Goal: Task Accomplishment & Management: Use online tool/utility

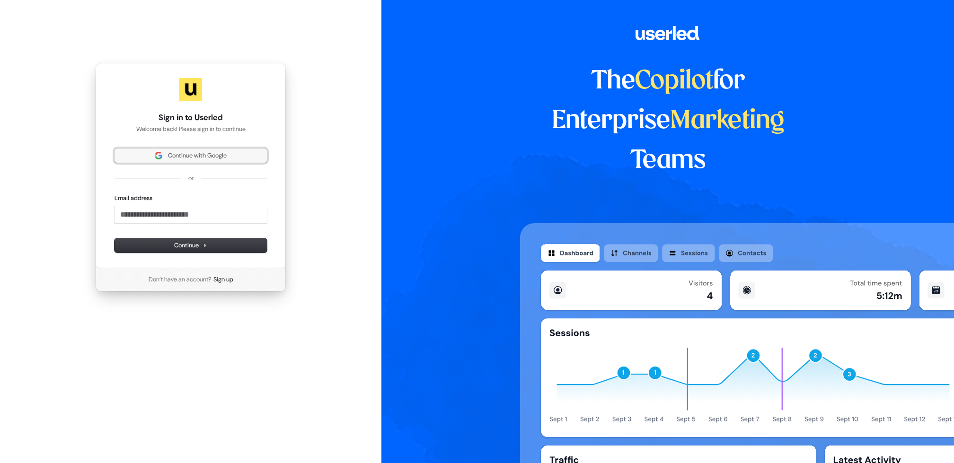
click at [183, 156] on span "Continue with Google" at bounding box center [197, 155] width 59 height 9
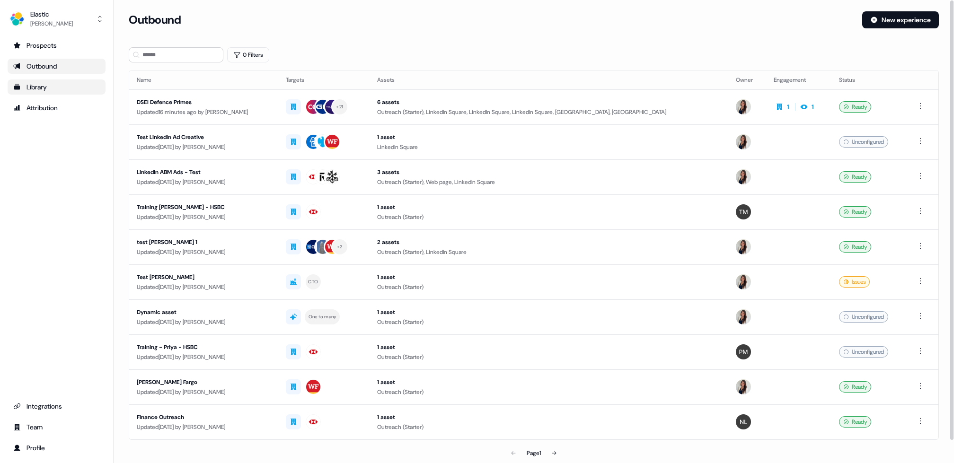
click at [64, 87] on div "Library" at bounding box center [56, 86] width 87 height 9
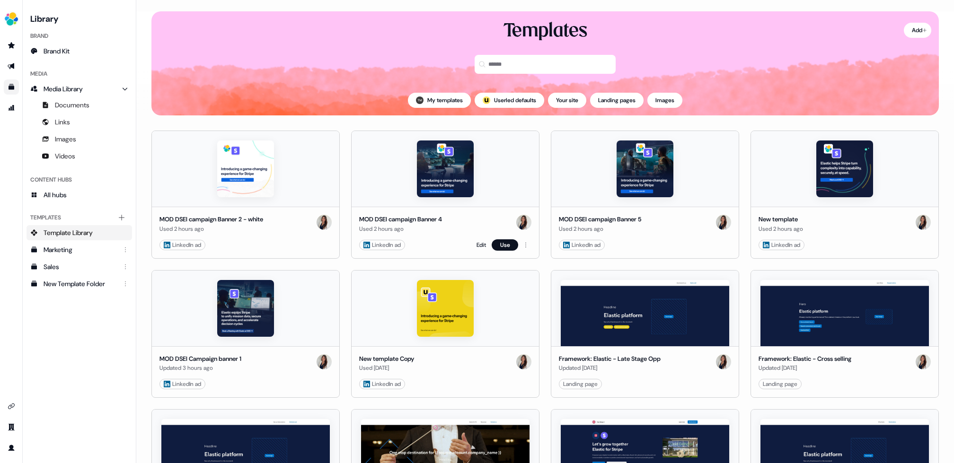
click at [392, 243] on div "LinkedIn ad" at bounding box center [381, 244] width 37 height 9
click at [478, 243] on link "Edit" at bounding box center [480, 244] width 9 height 9
click at [432, 157] on img at bounding box center [445, 168] width 57 height 57
click at [476, 245] on link "Edit" at bounding box center [480, 244] width 9 height 9
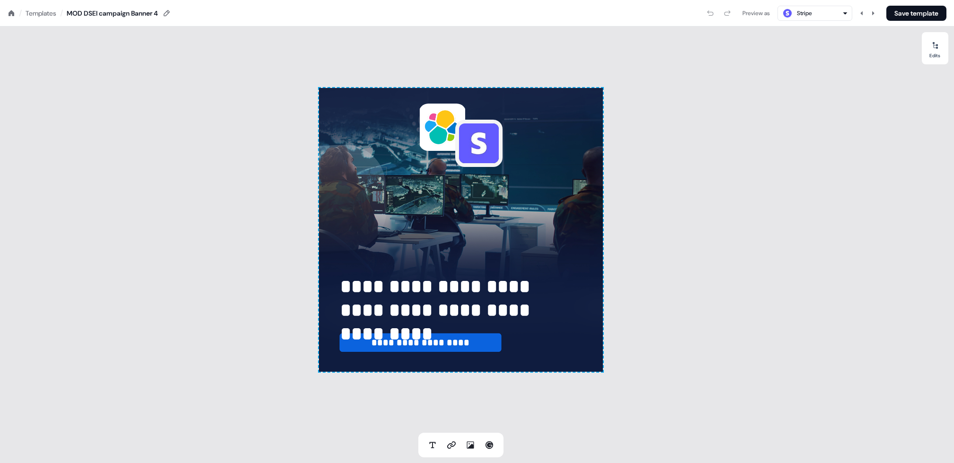
click at [752, 14] on div "Preview as" at bounding box center [755, 13] width 27 height 9
click at [554, 236] on div "**********" at bounding box center [461, 230] width 284 height 284
click at [753, 14] on div "Preview as" at bounding box center [755, 13] width 27 height 9
click at [930, 43] on div at bounding box center [934, 45] width 15 height 15
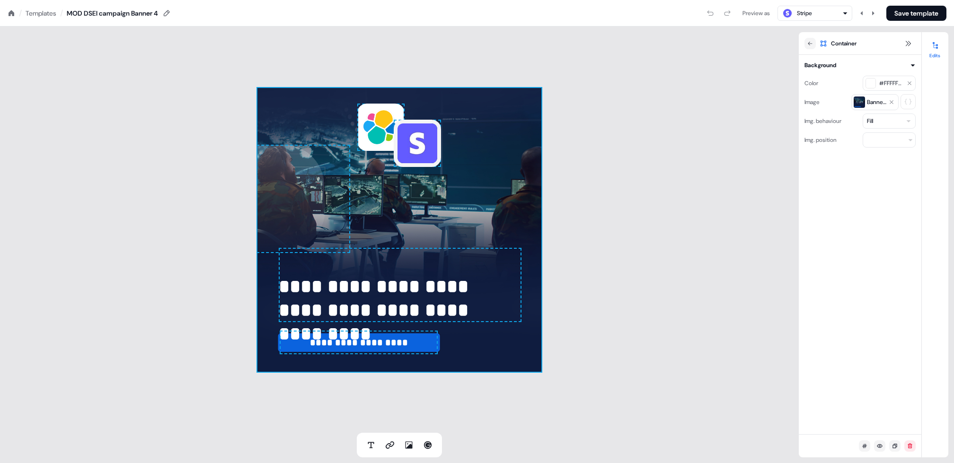
click at [92, 114] on div "**********" at bounding box center [399, 229] width 798 height 406
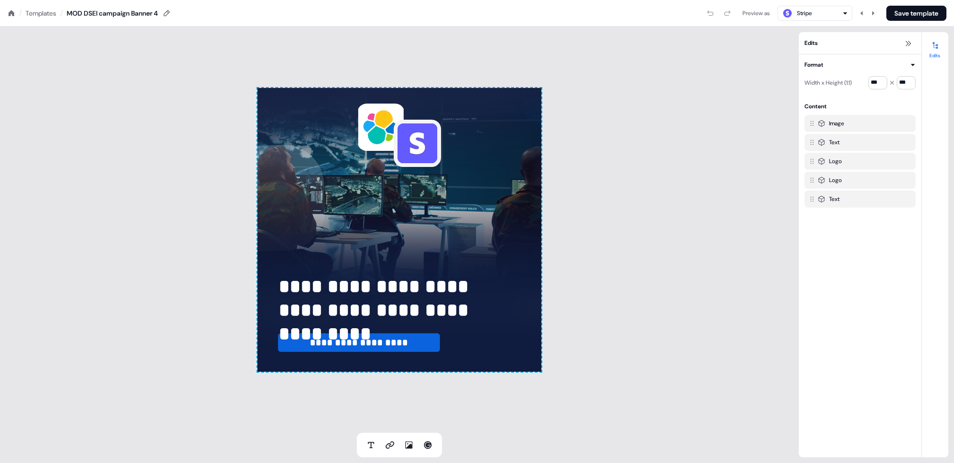
click at [9, 12] on icon at bounding box center [12, 13] width 6 height 6
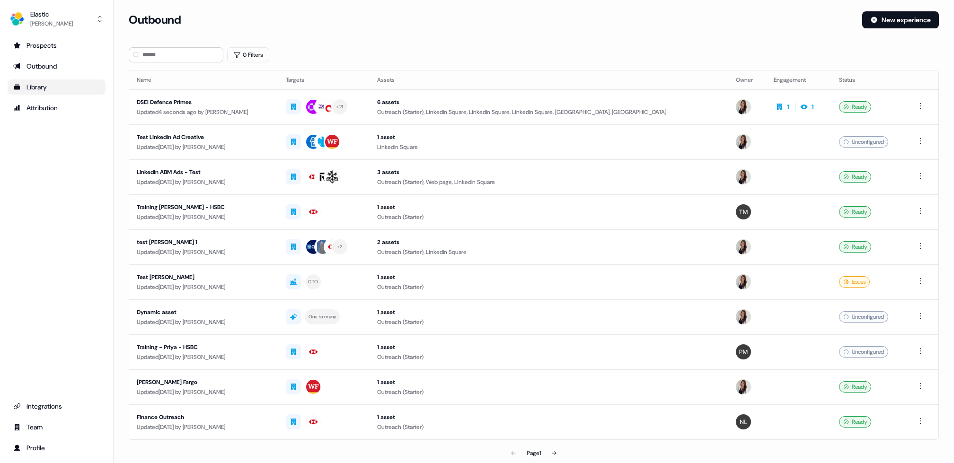
click at [37, 88] on div "Library" at bounding box center [56, 86] width 87 height 9
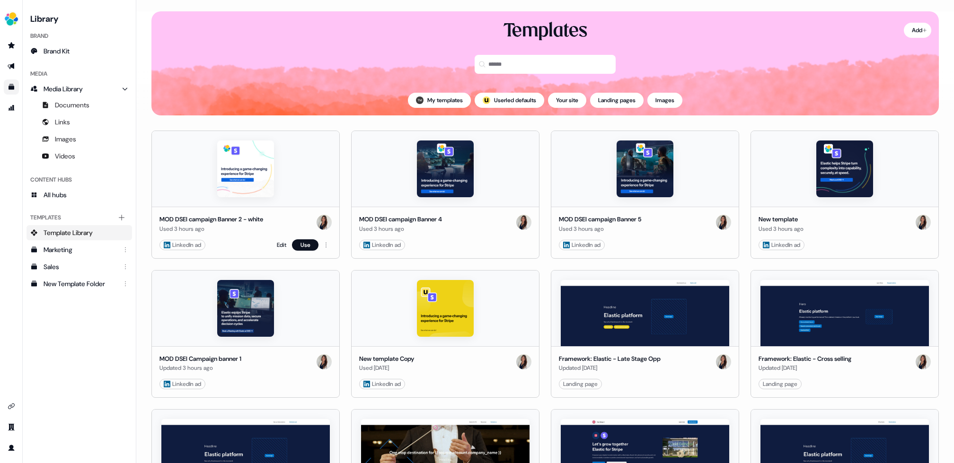
click at [183, 242] on div "LinkedIn ad" at bounding box center [182, 244] width 37 height 9
click at [305, 241] on button "Use" at bounding box center [305, 244] width 26 height 11
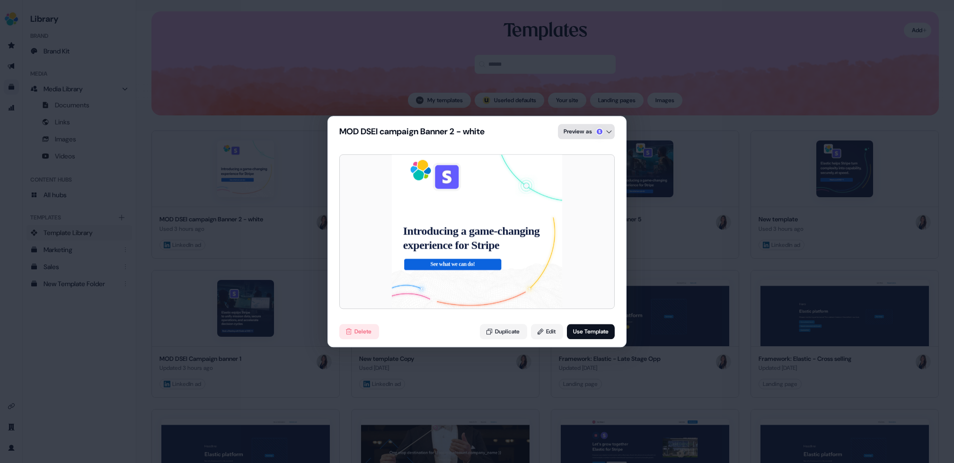
click at [567, 132] on div "MOD DSEI campaign Banner 2 - white Preview as Introducing a game-changing exper…" at bounding box center [477, 231] width 954 height 463
click at [576, 151] on div "Stripe" at bounding box center [583, 152] width 15 height 9
click at [582, 131] on div "MOD DSEI campaign Banner 2 - white Preview as Introducing a game-changing exper…" at bounding box center [477, 231] width 954 height 463
click at [577, 189] on div "Google" at bounding box center [585, 189] width 18 height 9
click at [580, 123] on div "MOD DSEI campaign Banner 2 - white Preview as Introducing a game-changing exper…" at bounding box center [477, 231] width 954 height 463
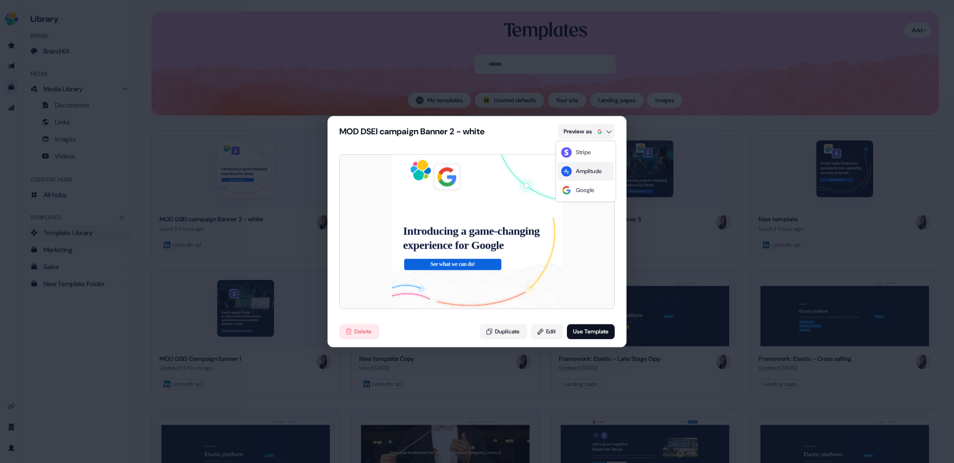
click at [577, 173] on div "Amplitude" at bounding box center [589, 170] width 26 height 9
click at [599, 132] on div "MOD DSEI campaign Banner 2 - white Preview as Introducing a game-changing exper…" at bounding box center [477, 231] width 954 height 463
click at [587, 151] on div "Stripe" at bounding box center [583, 152] width 15 height 9
click at [541, 339] on div "Delete Duplicate Edit Use Template" at bounding box center [477, 331] width 298 height 30
click at [542, 333] on button "Edit" at bounding box center [547, 331] width 32 height 15
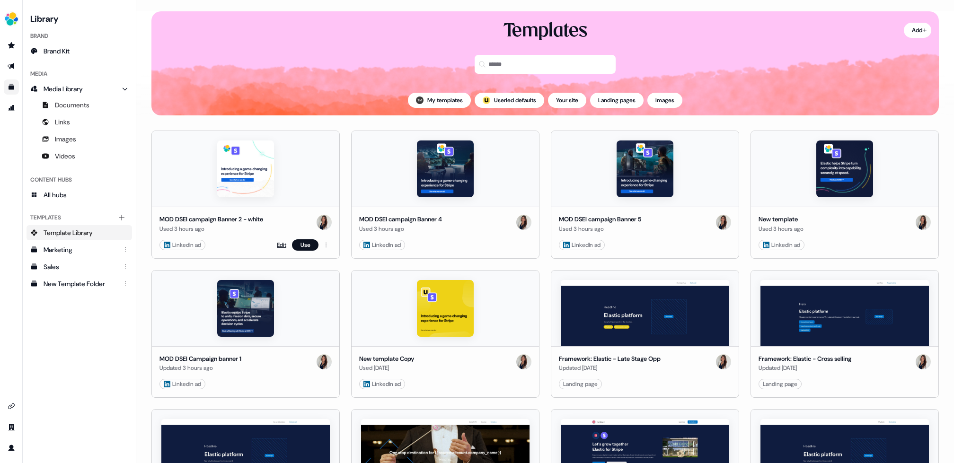
click at [280, 246] on link "Edit" at bounding box center [281, 244] width 9 height 9
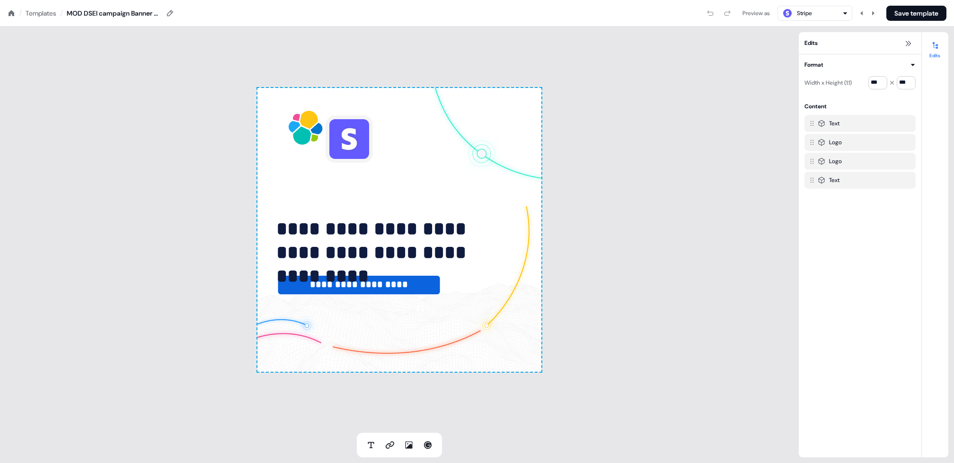
click at [750, 11] on div "Preview as" at bounding box center [755, 13] width 27 height 9
click at [12, 12] on icon at bounding box center [12, 13] width 6 height 6
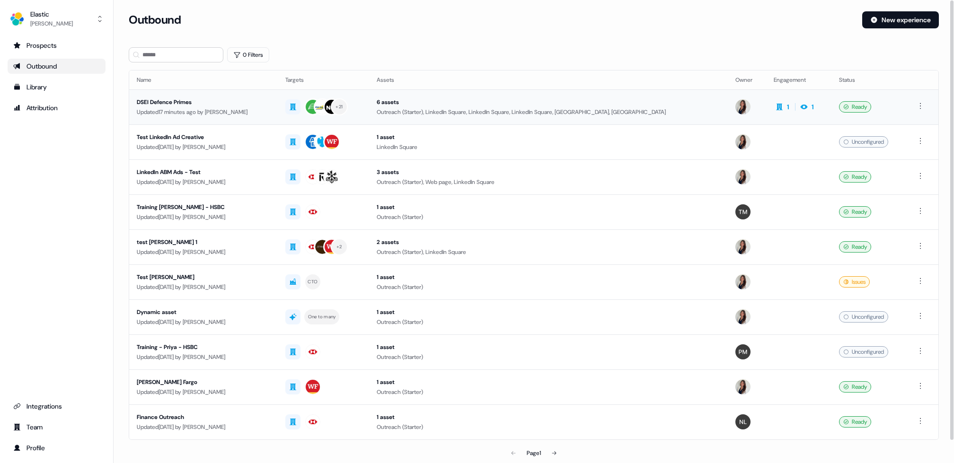
click at [188, 100] on div "DSEI Defence Primes" at bounding box center [203, 101] width 133 height 9
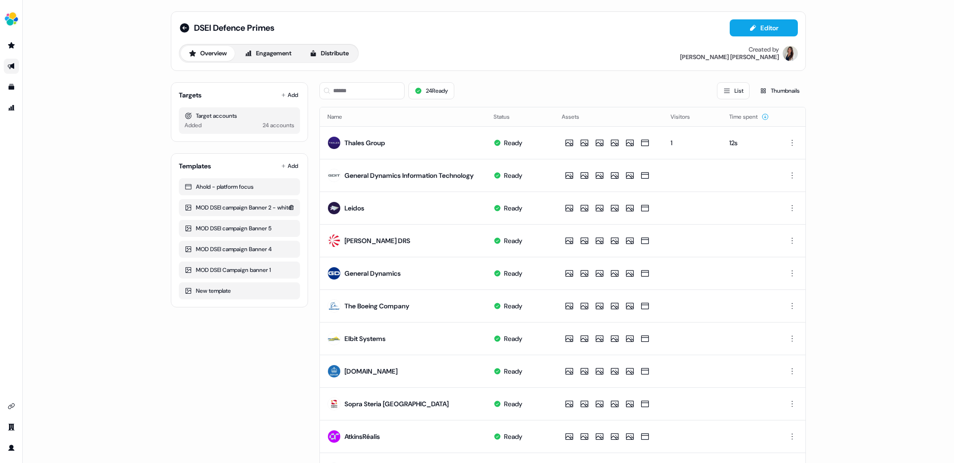
click at [236, 210] on div "MOD DSEI campaign Banner 2 - white" at bounding box center [239, 207] width 110 height 9
click at [793, 146] on html "For the best experience switch devices to a bigger screen. Go to [DOMAIN_NAME] …" at bounding box center [477, 231] width 954 height 463
click at [569, 140] on html "For the best experience switch devices to a bigger screen. Go to Userled.io DSE…" at bounding box center [477, 231] width 954 height 463
click at [569, 140] on icon at bounding box center [568, 142] width 11 height 9
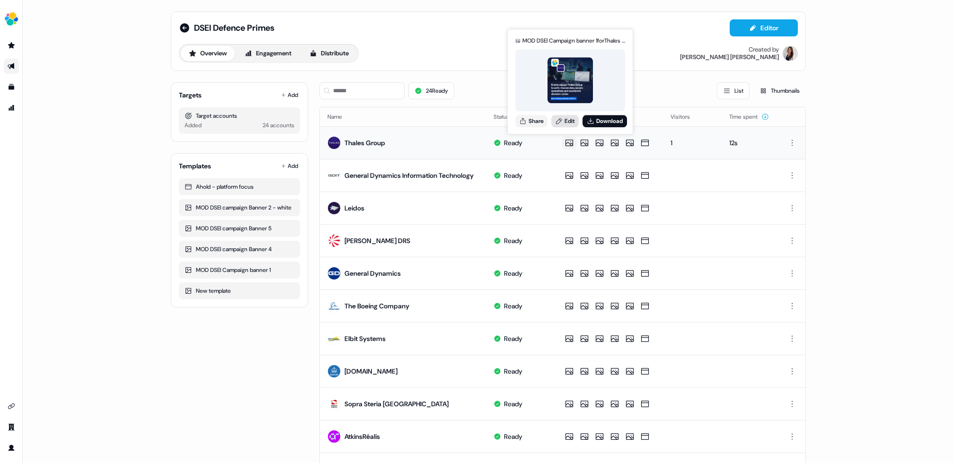
click at [567, 118] on link "Edit" at bounding box center [564, 121] width 27 height 12
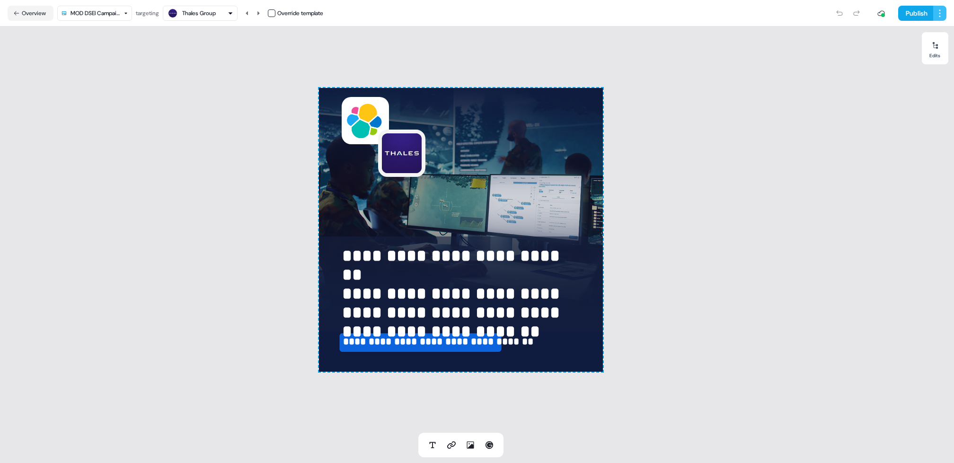
click at [940, 16] on html "**********" at bounding box center [477, 231] width 954 height 463
click at [856, 175] on html "**********" at bounding box center [477, 231] width 954 height 463
click at [17, 13] on icon at bounding box center [16, 13] width 5 height 4
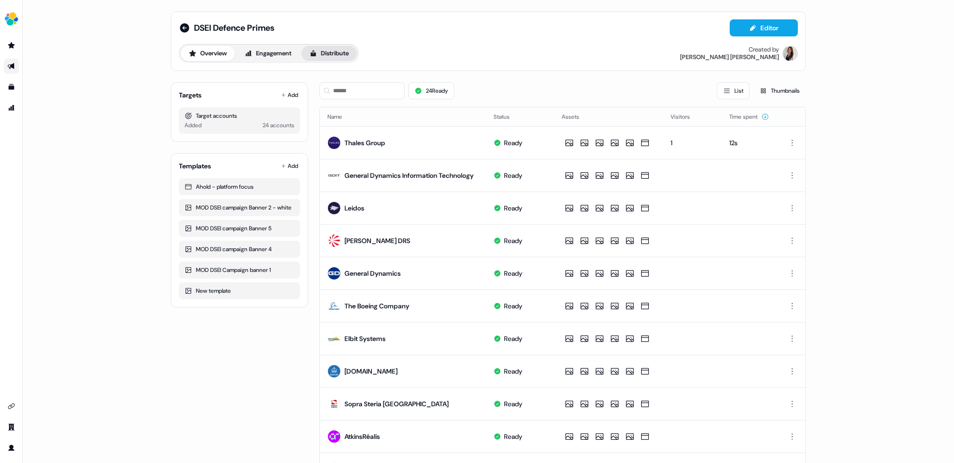
click at [337, 49] on button "Distribute" at bounding box center [328, 53] width 55 height 15
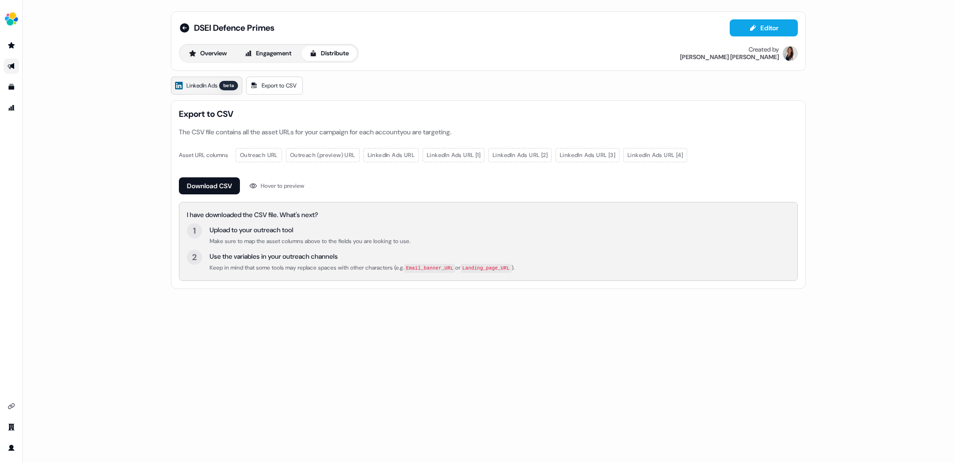
click at [214, 86] on span "LinkedIn Ads" at bounding box center [201, 85] width 31 height 9
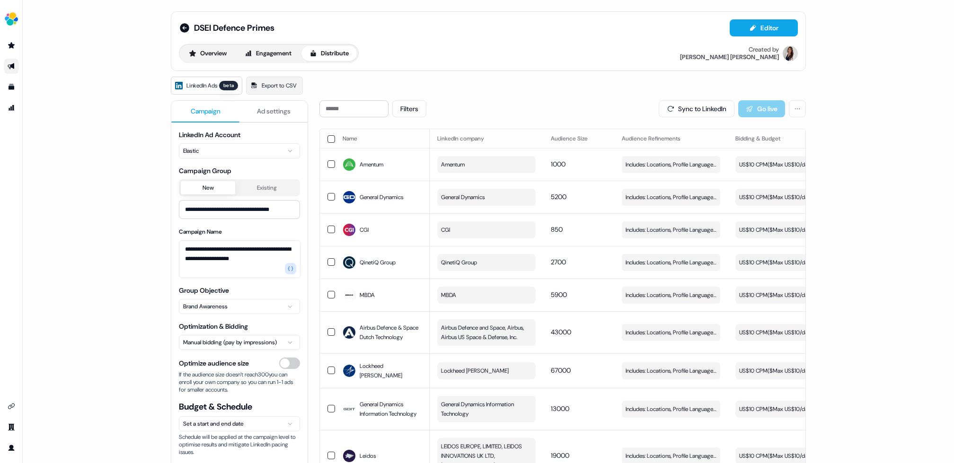
click at [329, 137] on button "button" at bounding box center [331, 139] width 8 height 8
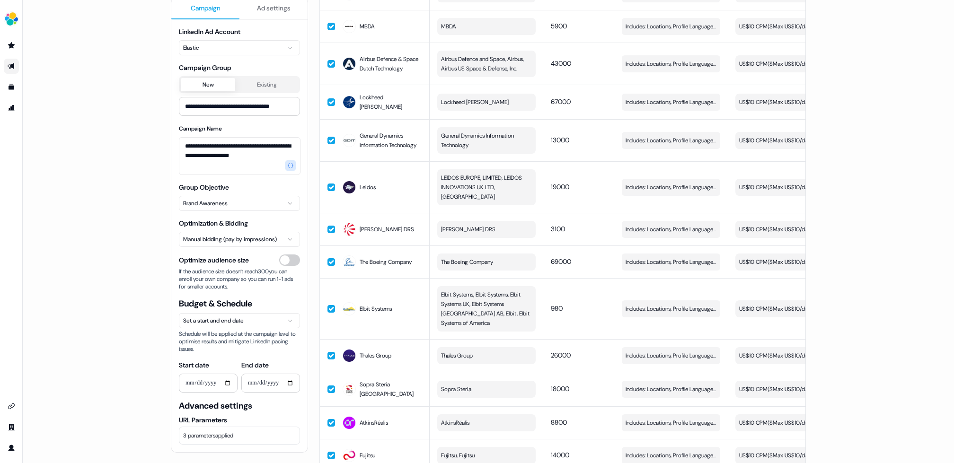
scroll to position [288, 0]
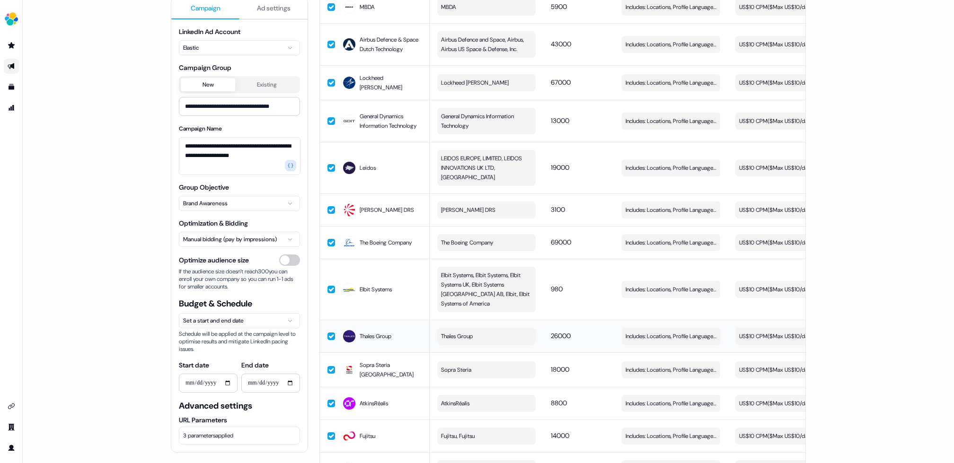
click at [368, 332] on span "Thales Group" at bounding box center [375, 336] width 32 height 9
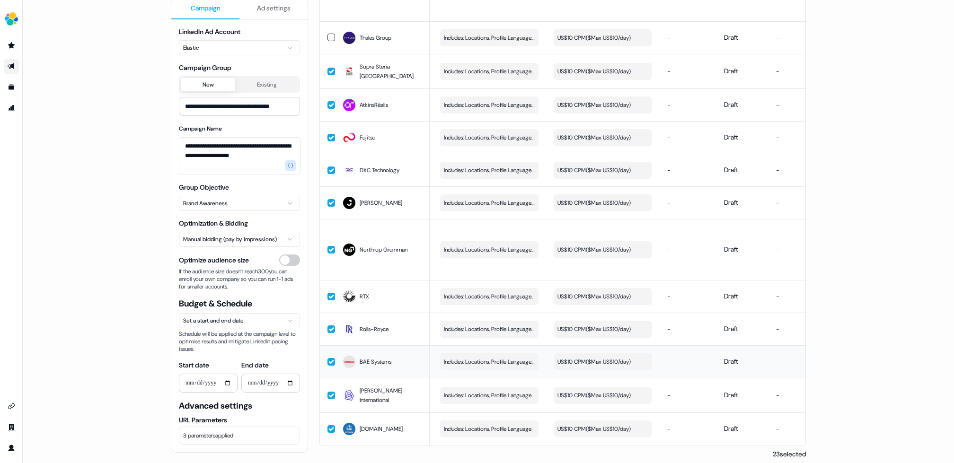
scroll to position [0, 267]
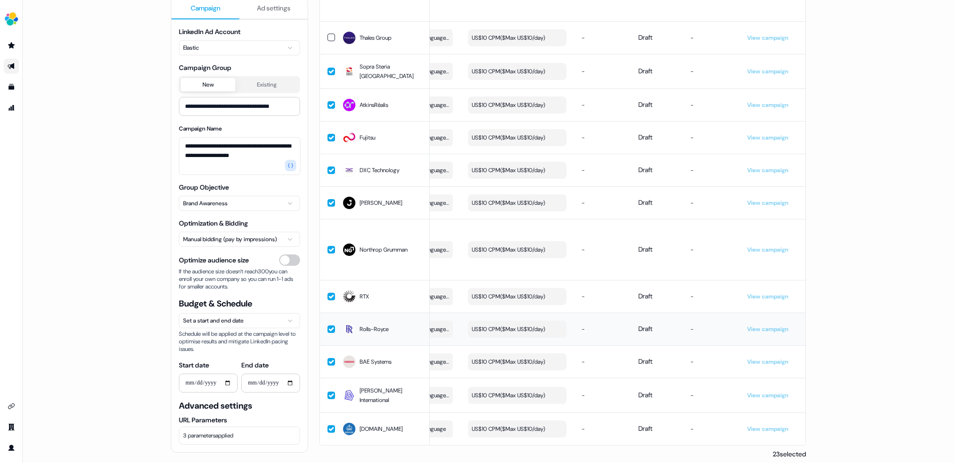
click at [774, 325] on link "View campaign" at bounding box center [767, 329] width 41 height 8
click at [770, 325] on link "View campaign" at bounding box center [767, 329] width 41 height 8
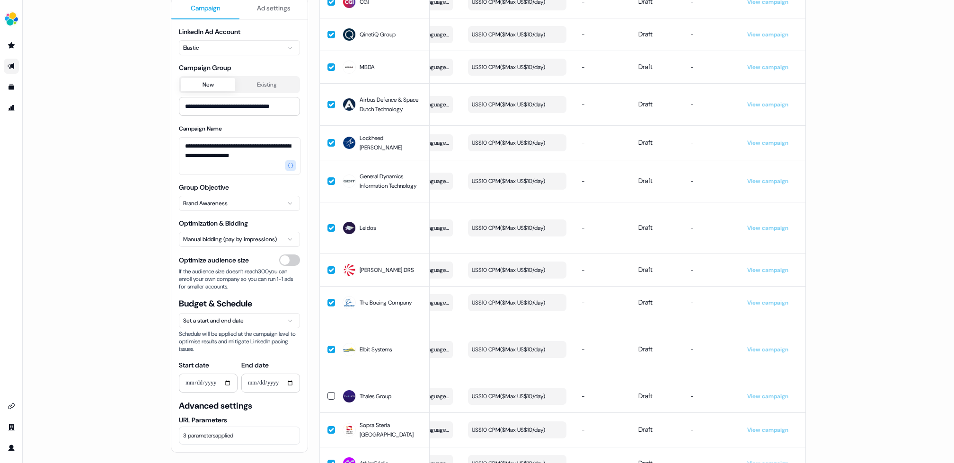
scroll to position [0, 0]
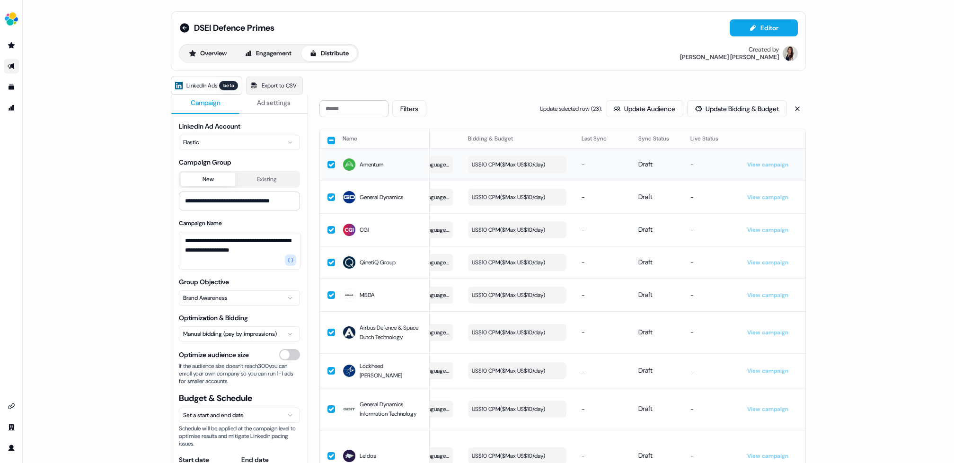
click at [770, 163] on link "View campaign" at bounding box center [767, 165] width 41 height 8
click at [329, 140] on button "button" at bounding box center [331, 141] width 8 height 8
click at [329, 140] on button "button" at bounding box center [331, 140] width 8 height 8
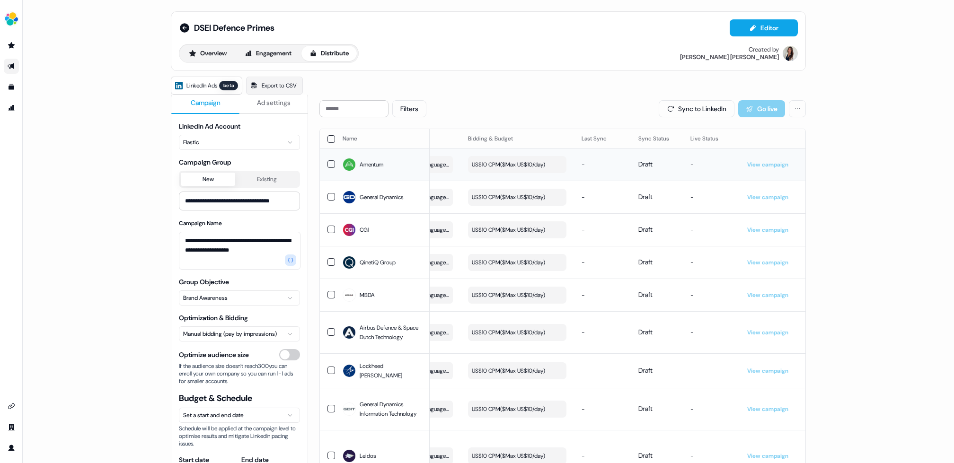
click at [779, 164] on link "View campaign" at bounding box center [767, 165] width 41 height 8
click at [759, 165] on link "View campaign" at bounding box center [767, 165] width 41 height 8
click at [330, 138] on button "button" at bounding box center [331, 139] width 8 height 8
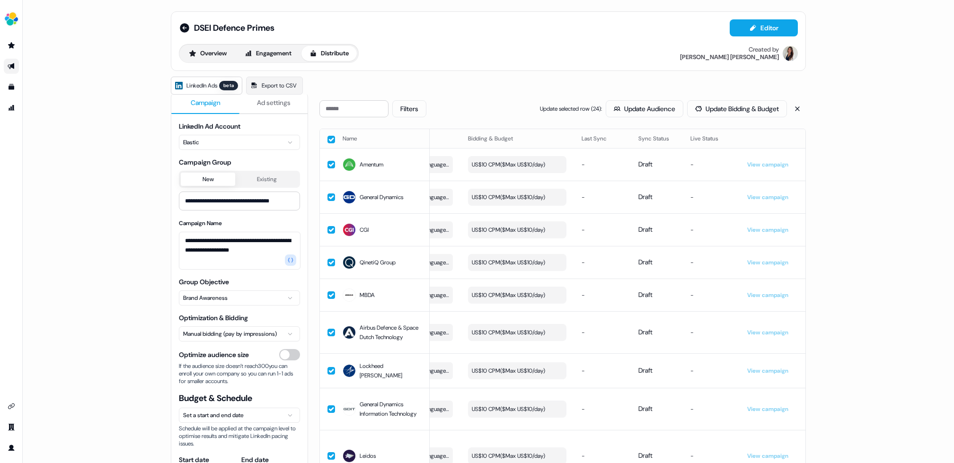
click at [328, 139] on button "button" at bounding box center [331, 140] width 8 height 8
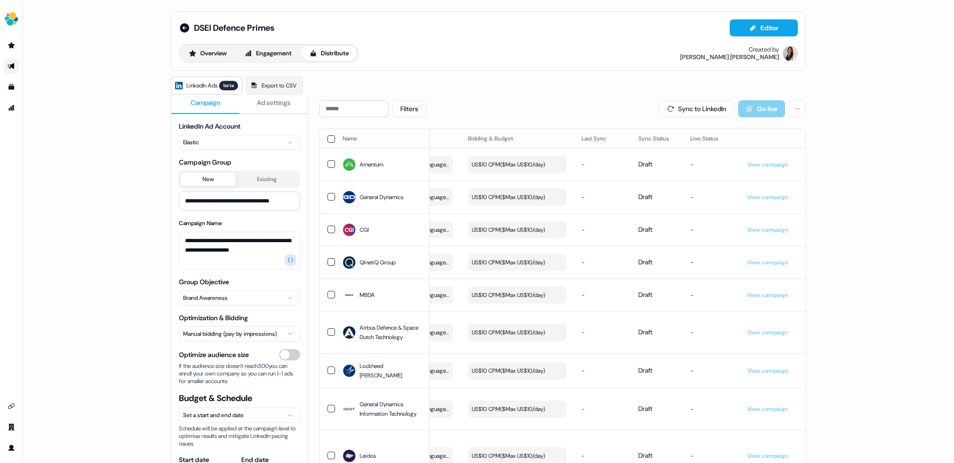
click at [440, 53] on div "Overview Engagement Distribute Created by Kelly Manrique" at bounding box center [488, 53] width 619 height 19
click at [767, 197] on link "View campaign" at bounding box center [767, 197] width 41 height 8
click at [328, 141] on button "button" at bounding box center [331, 139] width 8 height 8
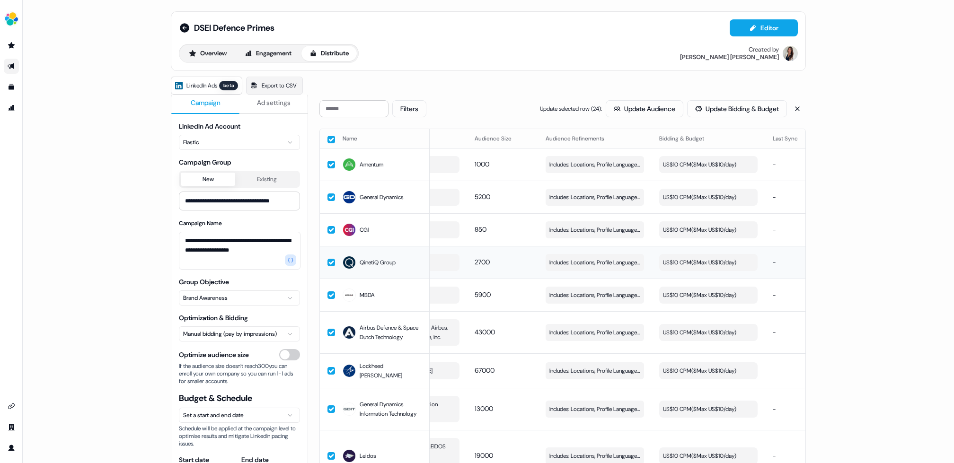
scroll to position [0, 267]
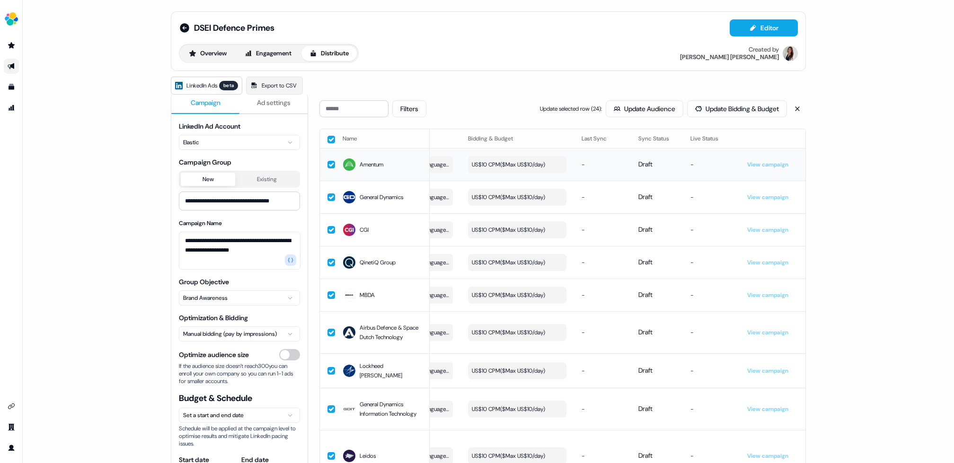
click at [771, 162] on link "View campaign" at bounding box center [767, 165] width 41 height 8
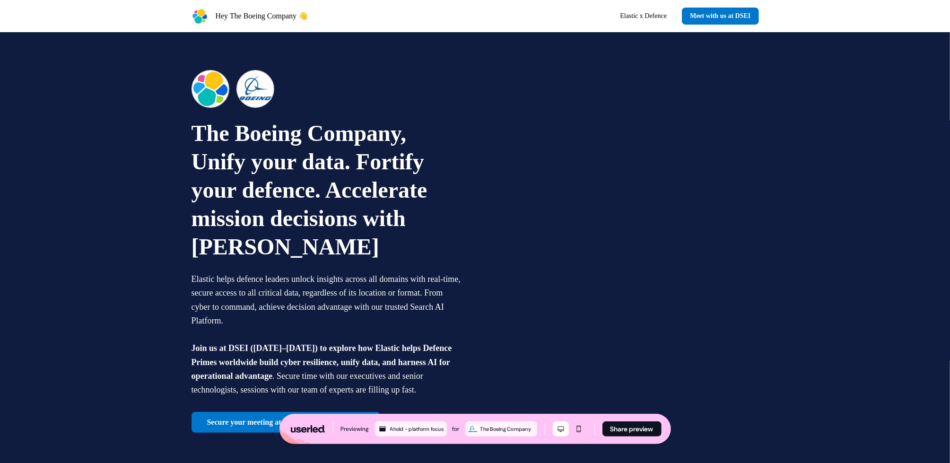
click at [259, 101] on img at bounding box center [255, 89] width 38 height 38
click at [259, 100] on img at bounding box center [255, 89] width 38 height 38
